Goal: Task Accomplishment & Management: Use online tool/utility

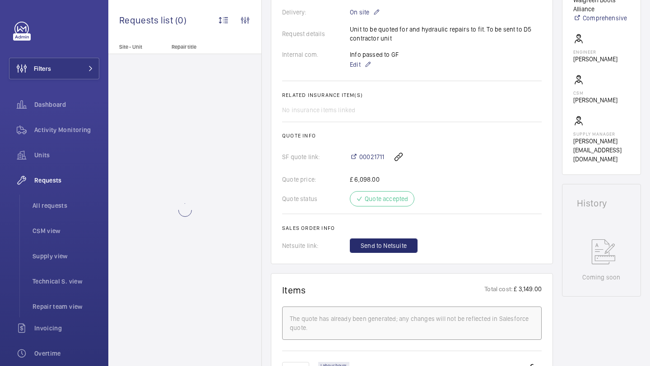
scroll to position [292, 0]
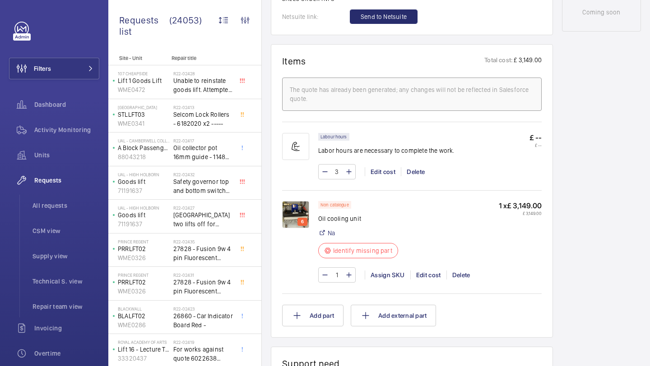
scroll to position [551, 0]
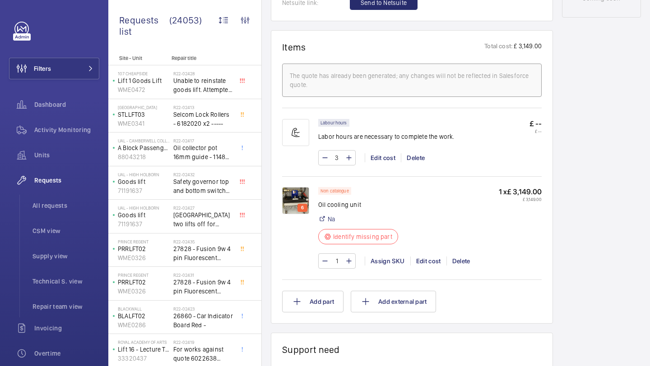
click at [315, 196] on div "6" at bounding box center [300, 228] width 36 height 82
click at [300, 196] on img at bounding box center [295, 200] width 27 height 27
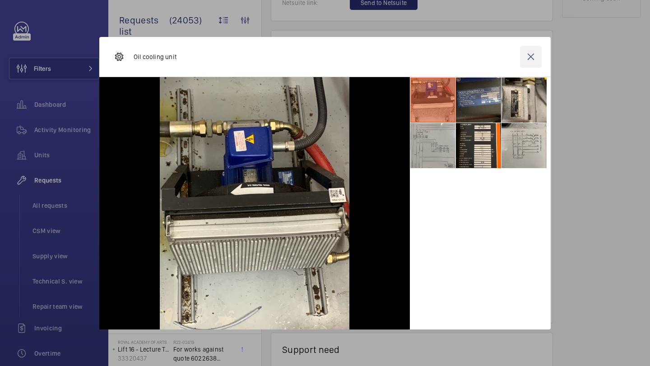
click at [528, 53] on wm-front-icon-button at bounding box center [531, 57] width 22 height 22
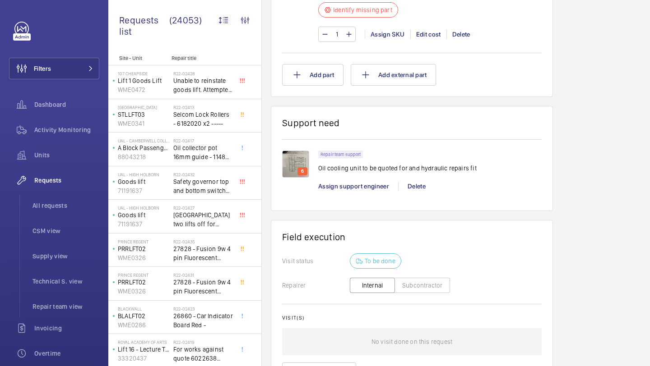
scroll to position [871, 0]
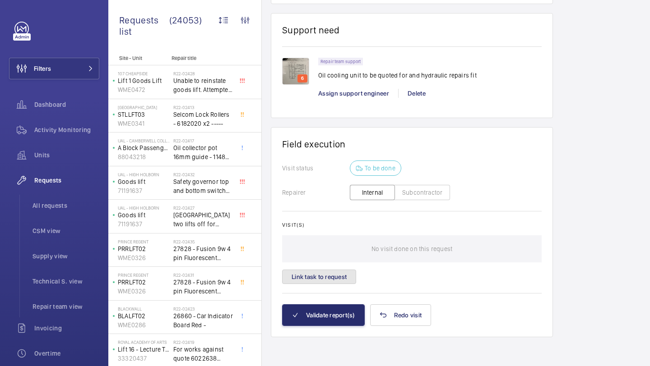
click at [320, 277] on button "Link task to request" at bounding box center [319, 277] width 74 height 14
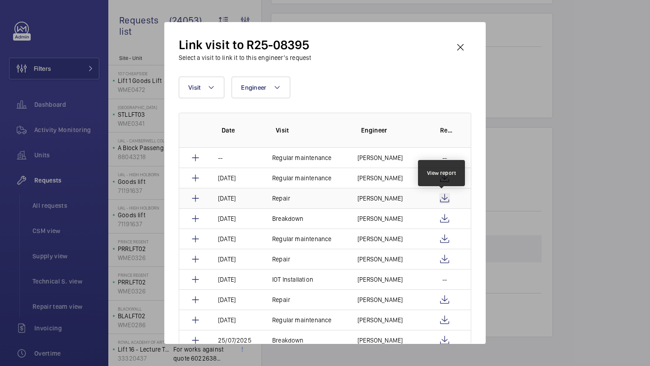
click at [442, 196] on wm-front-icon-button at bounding box center [444, 198] width 11 height 11
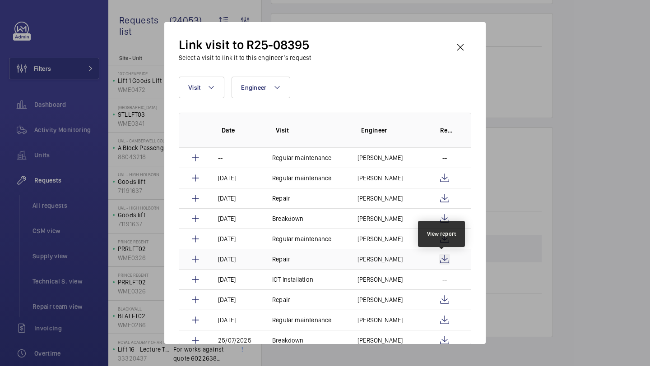
click at [439, 256] on wm-front-icon-button at bounding box center [444, 259] width 11 height 11
click at [461, 48] on wm-front-icon-button at bounding box center [460, 48] width 22 height 22
